Goal: Book appointment/travel/reservation

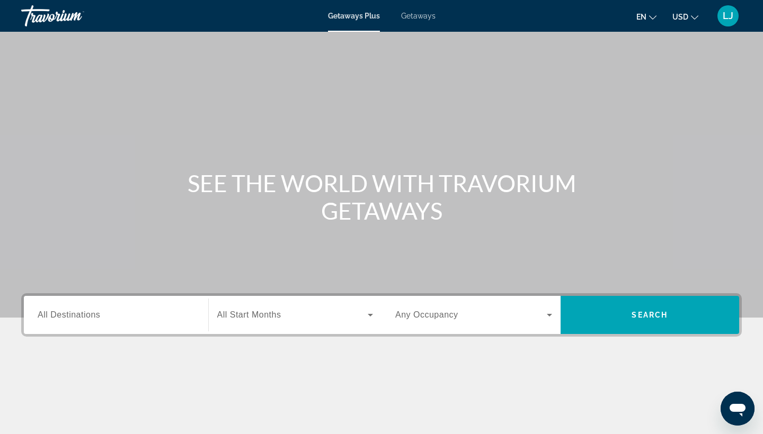
click at [658, 17] on ul "en English Español Français Italiano Português русский USD USD ($) MXN (Mex$) C…" at bounding box center [675, 15] width 78 height 17
click at [653, 17] on icon "Change language" at bounding box center [652, 17] width 7 height 7
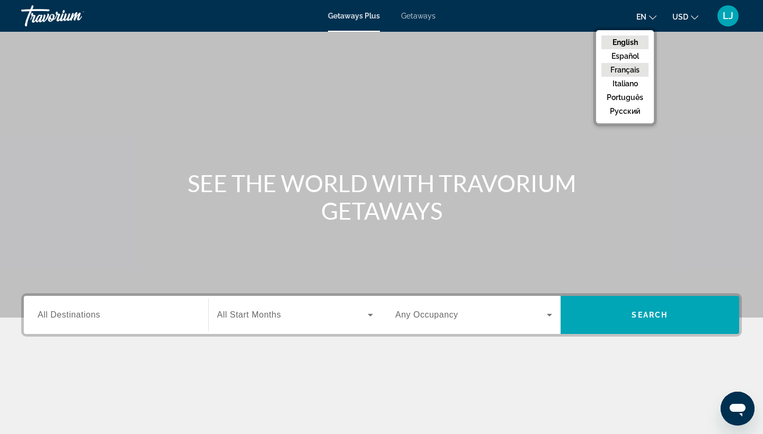
click at [638, 64] on button "Français" at bounding box center [624, 70] width 47 height 14
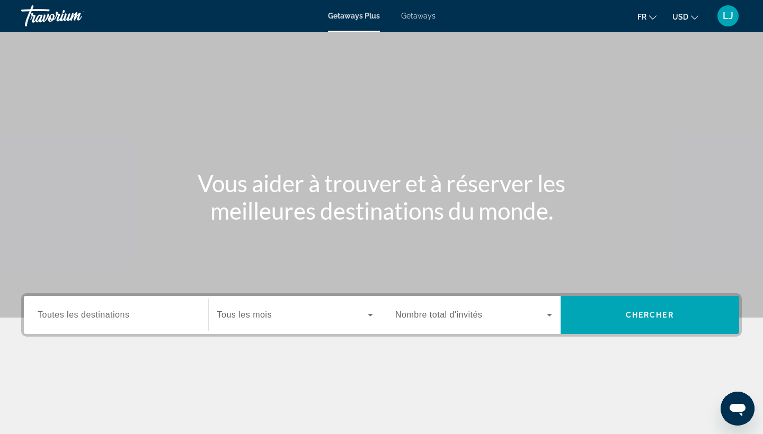
click at [688, 20] on button "USD USD ($) MXN (Mex$) CAD (Can$) GBP (£) EUR (€) AUD (A$) NZD (NZ$) CNY (CN¥)" at bounding box center [685, 16] width 26 height 15
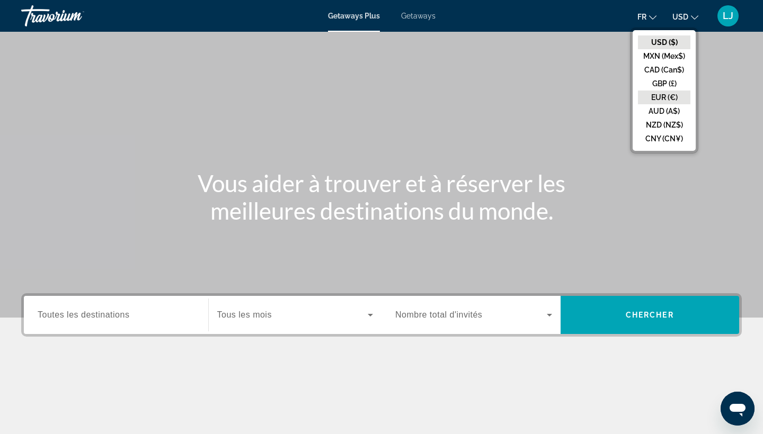
click at [662, 92] on button "EUR (€)" at bounding box center [664, 98] width 52 height 14
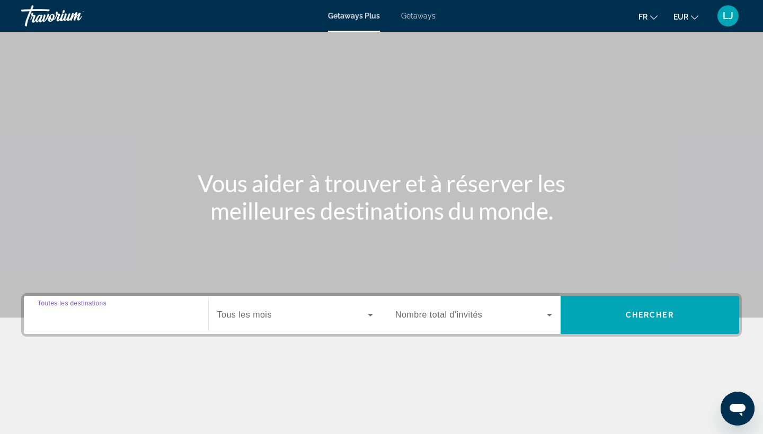
click at [150, 320] on input "Destination Toutes les destinations" at bounding box center [116, 315] width 157 height 13
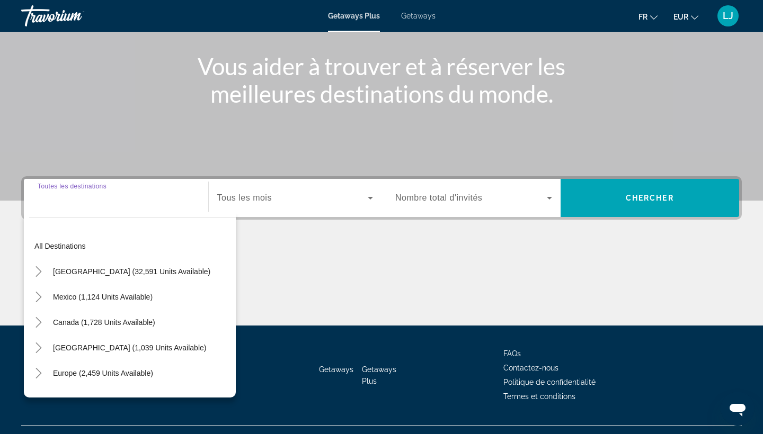
scroll to position [138, 0]
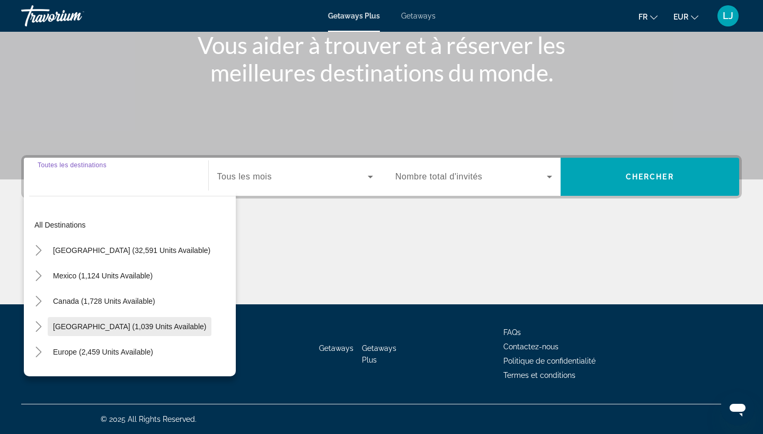
click at [145, 321] on span "Search widget" at bounding box center [130, 326] width 164 height 25
type input "**********"
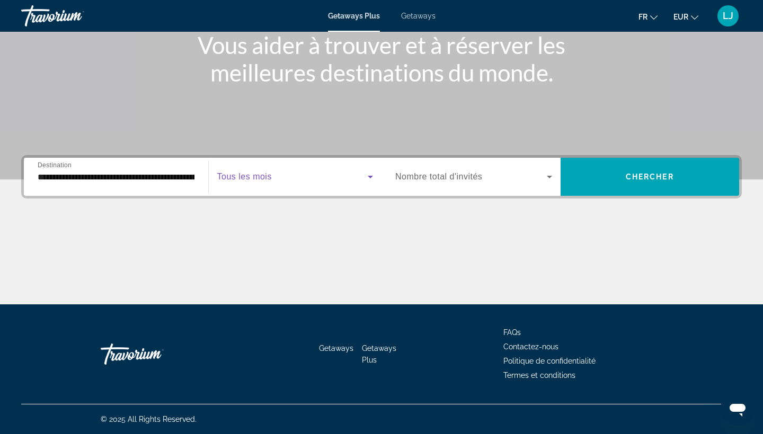
click at [282, 182] on span "Search widget" at bounding box center [292, 177] width 151 height 13
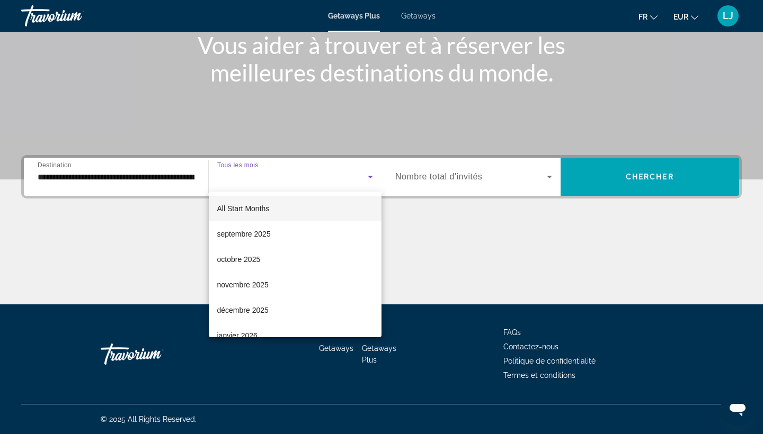
click at [475, 176] on div at bounding box center [381, 217] width 763 height 434
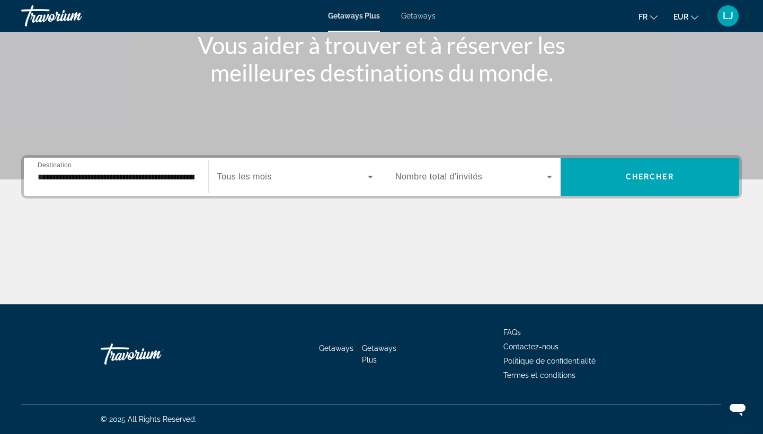
click at [466, 188] on div "Search widget" at bounding box center [473, 177] width 157 height 30
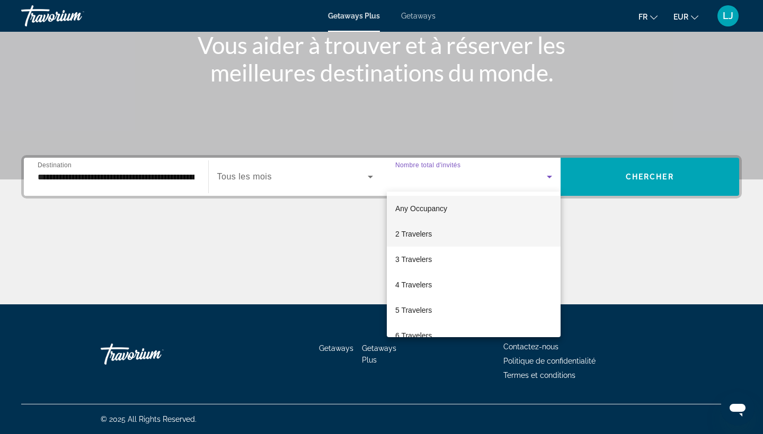
click at [445, 240] on mat-option "2 Travelers" at bounding box center [474, 233] width 174 height 25
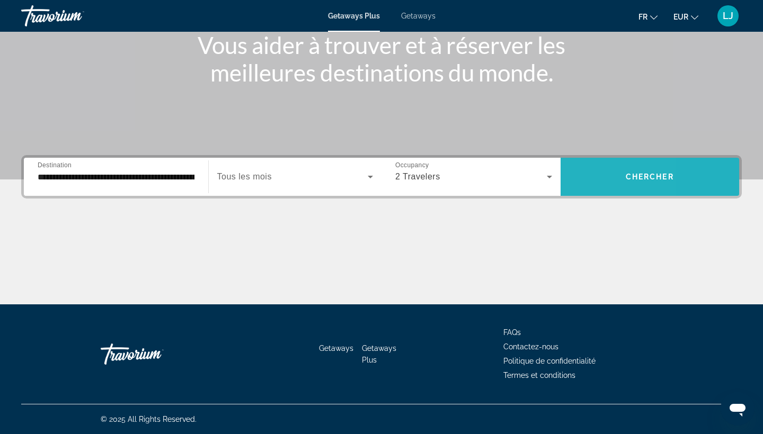
click at [573, 178] on span "Search widget" at bounding box center [649, 176] width 179 height 25
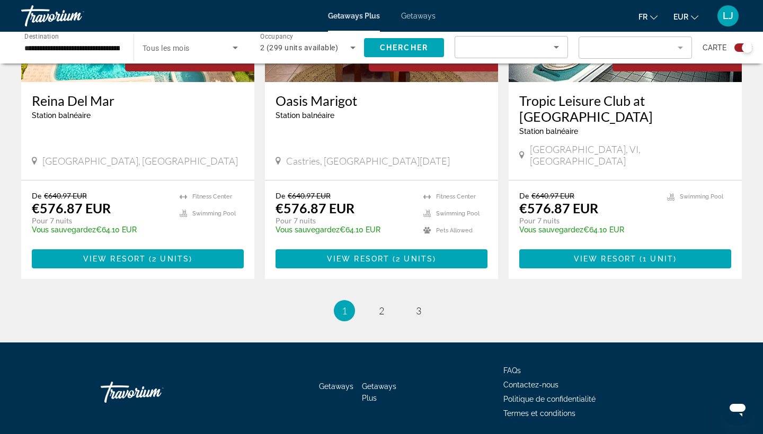
scroll to position [1624, 0]
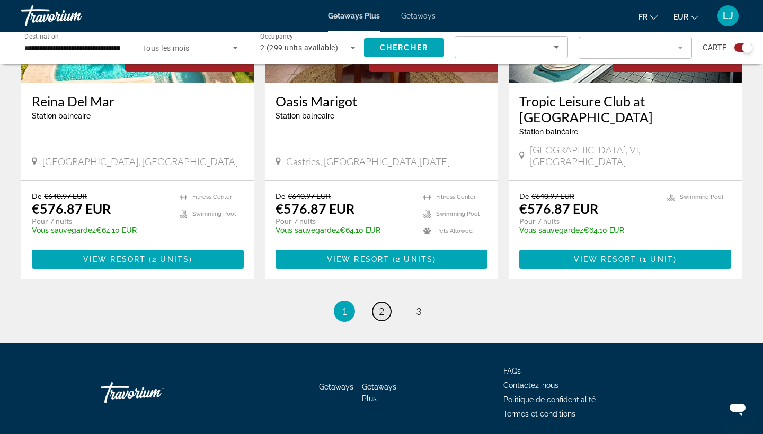
click at [386, 302] on link "page 2" at bounding box center [381, 311] width 19 height 19
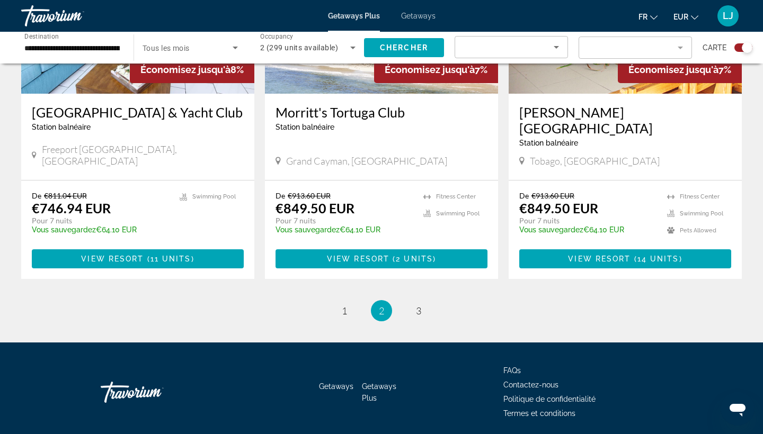
scroll to position [1624, 0]
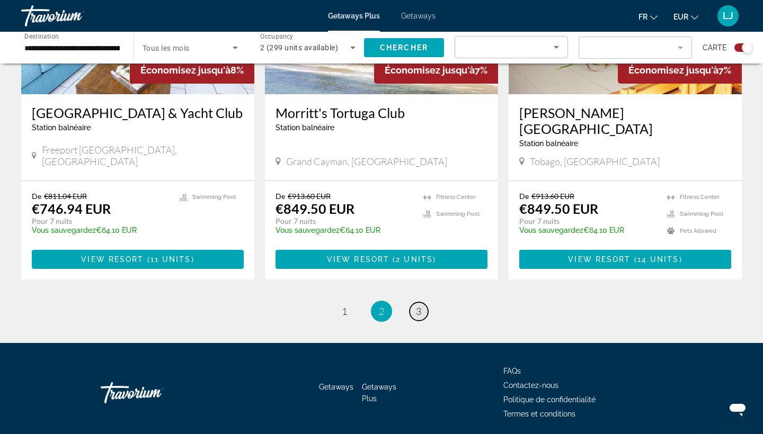
click at [412, 302] on link "page 3" at bounding box center [418, 311] width 19 height 19
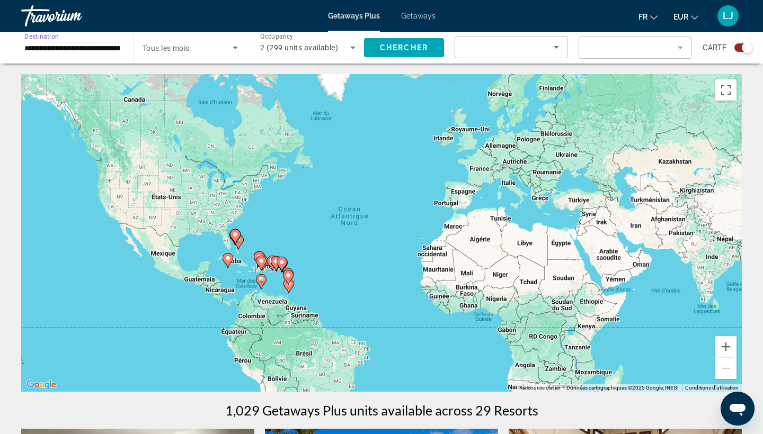
click at [115, 50] on input "**********" at bounding box center [71, 48] width 95 height 13
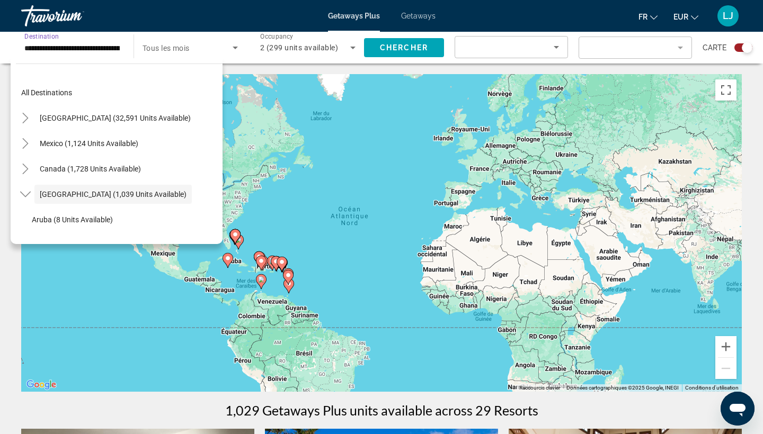
scroll to position [38, 0]
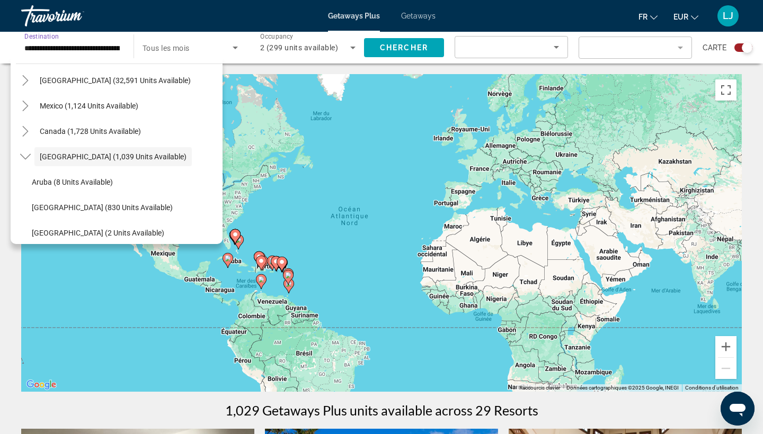
click at [415, 12] on span "Getaways" at bounding box center [418, 16] width 34 height 8
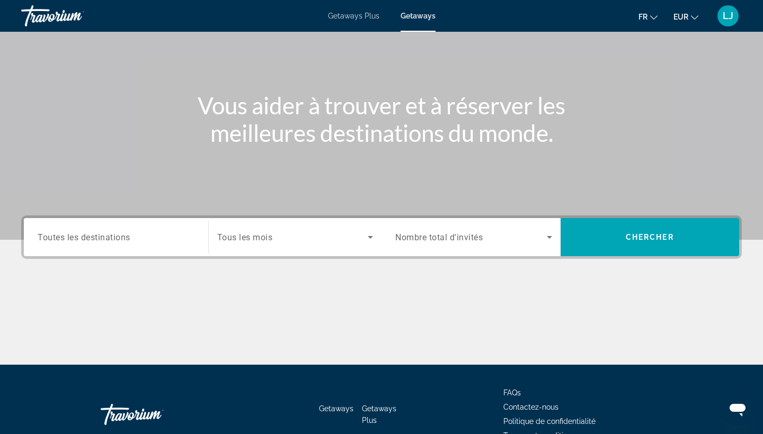
click at [517, 251] on div "Search widget" at bounding box center [473, 237] width 157 height 30
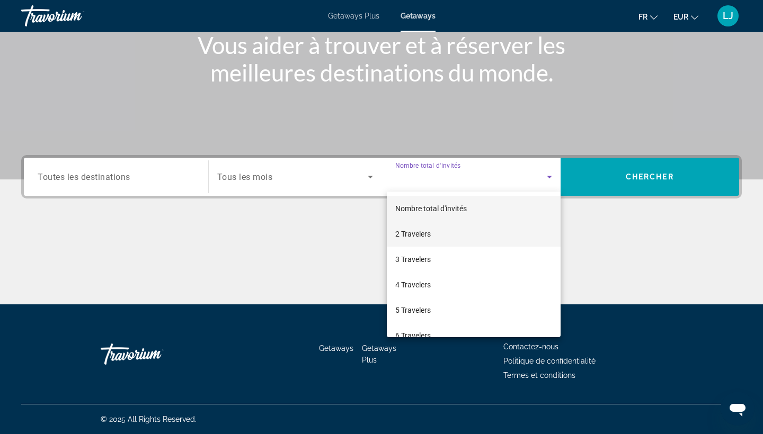
click at [465, 239] on mat-option "2 Travelers" at bounding box center [474, 233] width 174 height 25
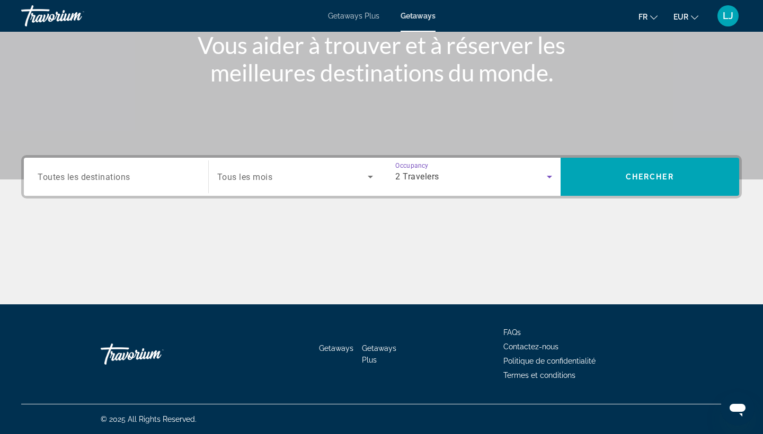
click at [190, 189] on div "Search widget" at bounding box center [116, 177] width 157 height 30
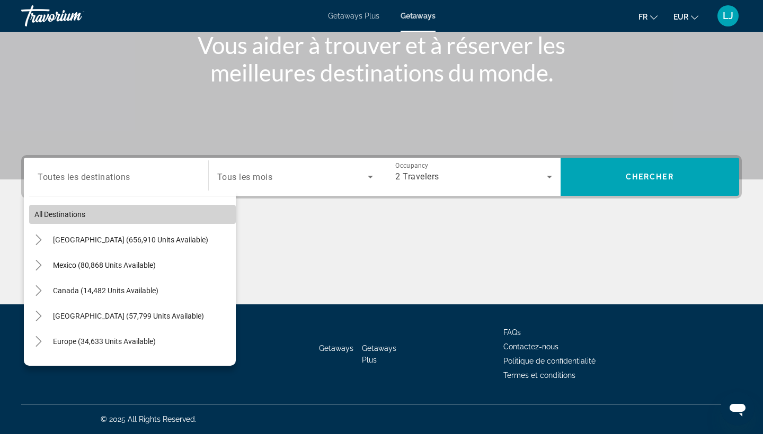
click at [149, 222] on span "Search widget" at bounding box center [132, 214] width 207 height 25
type input "**********"
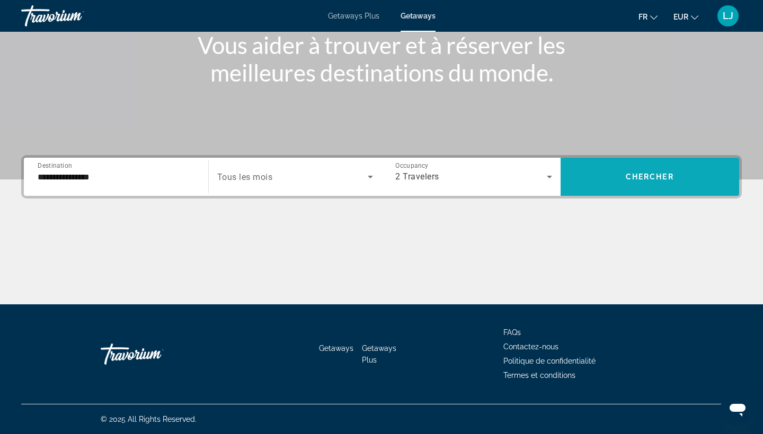
click at [612, 174] on span "Search widget" at bounding box center [649, 176] width 179 height 25
